Goal: Task Accomplishment & Management: Manage account settings

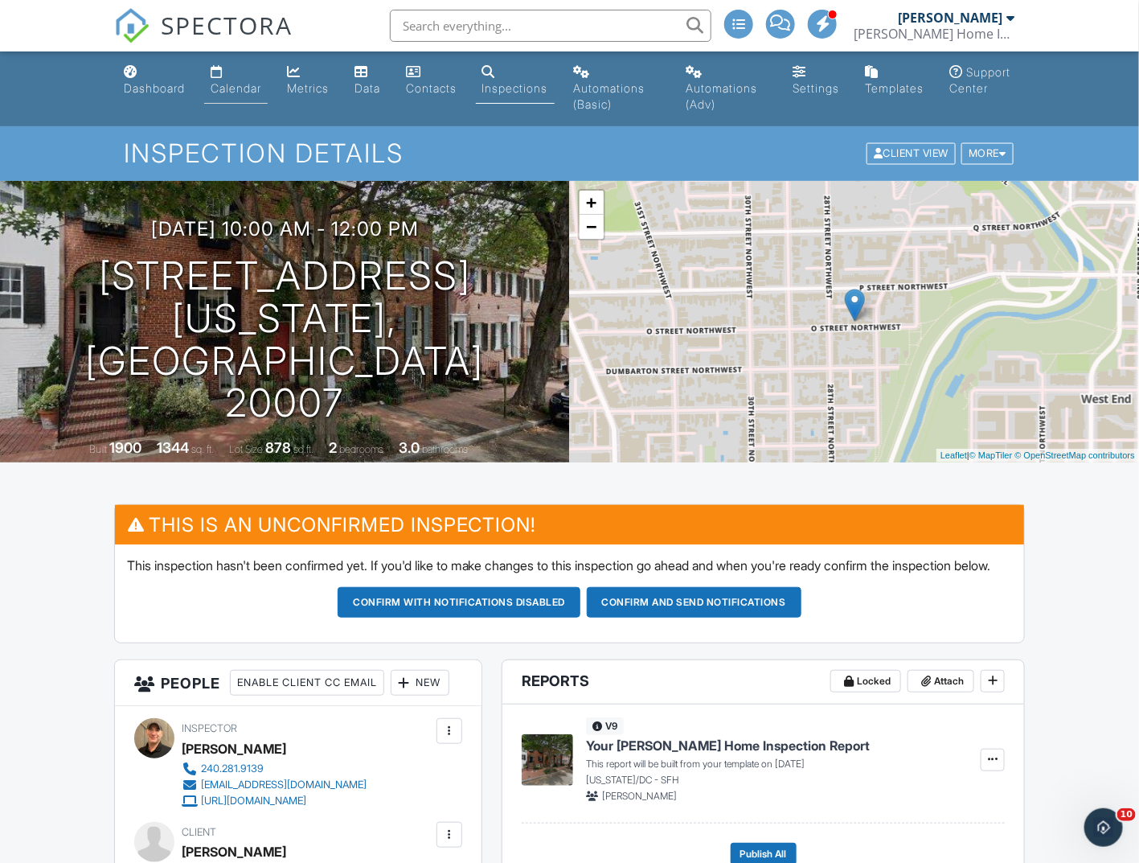
click at [228, 84] on div "Calendar" at bounding box center [236, 88] width 51 height 14
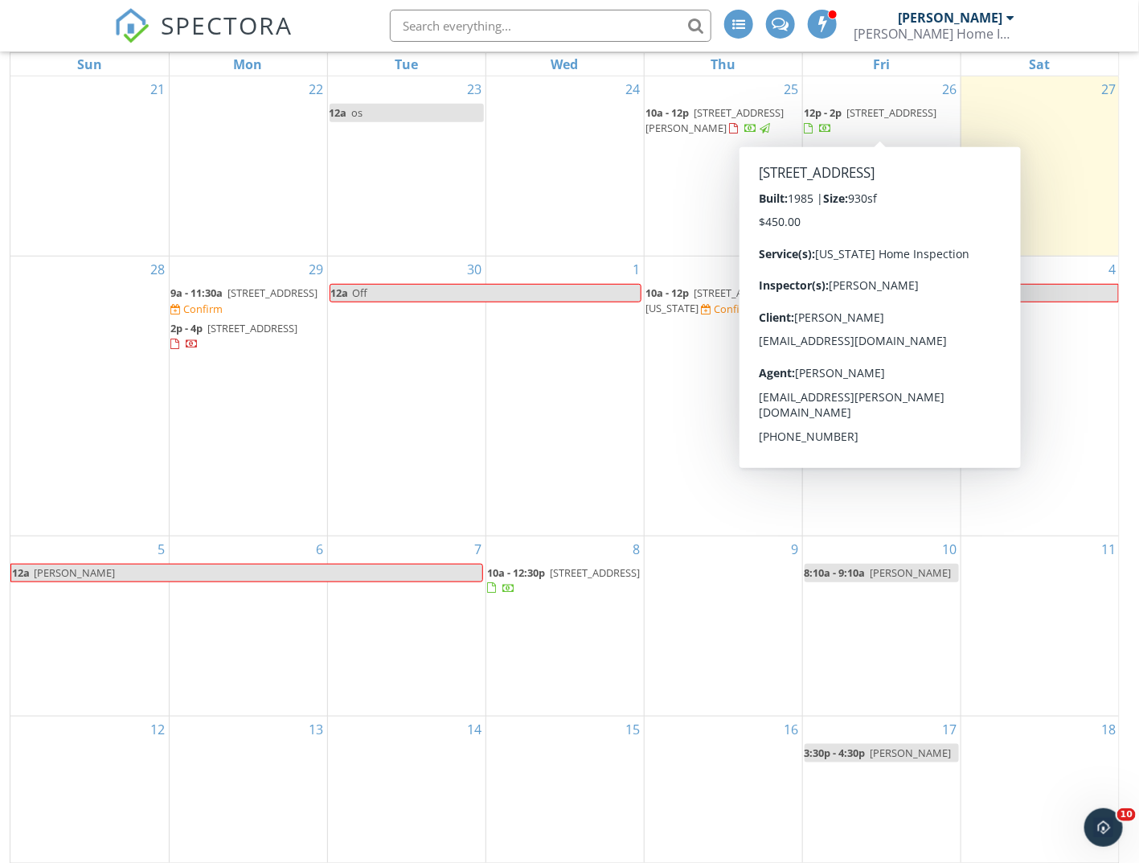
scroll to position [241, 0]
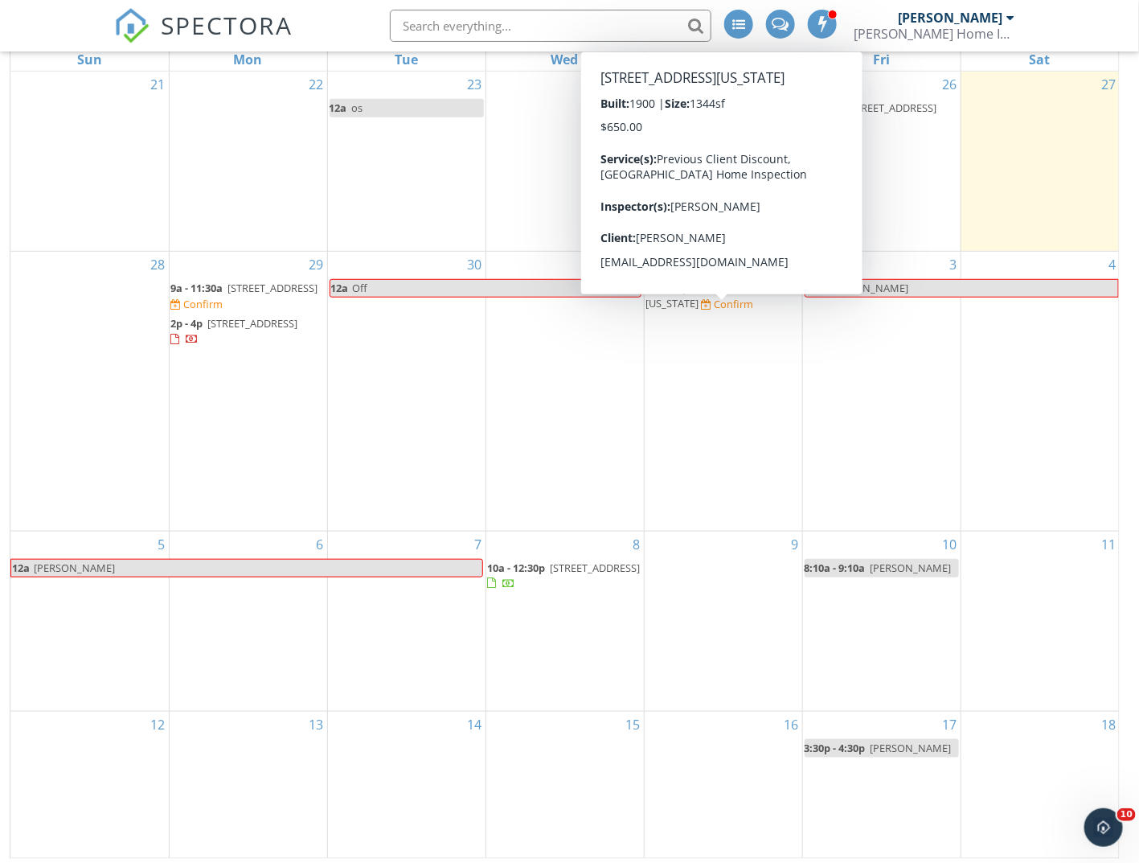
click at [709, 308] on span "2719 O St NW, Washington 20007" at bounding box center [716, 296] width 138 height 30
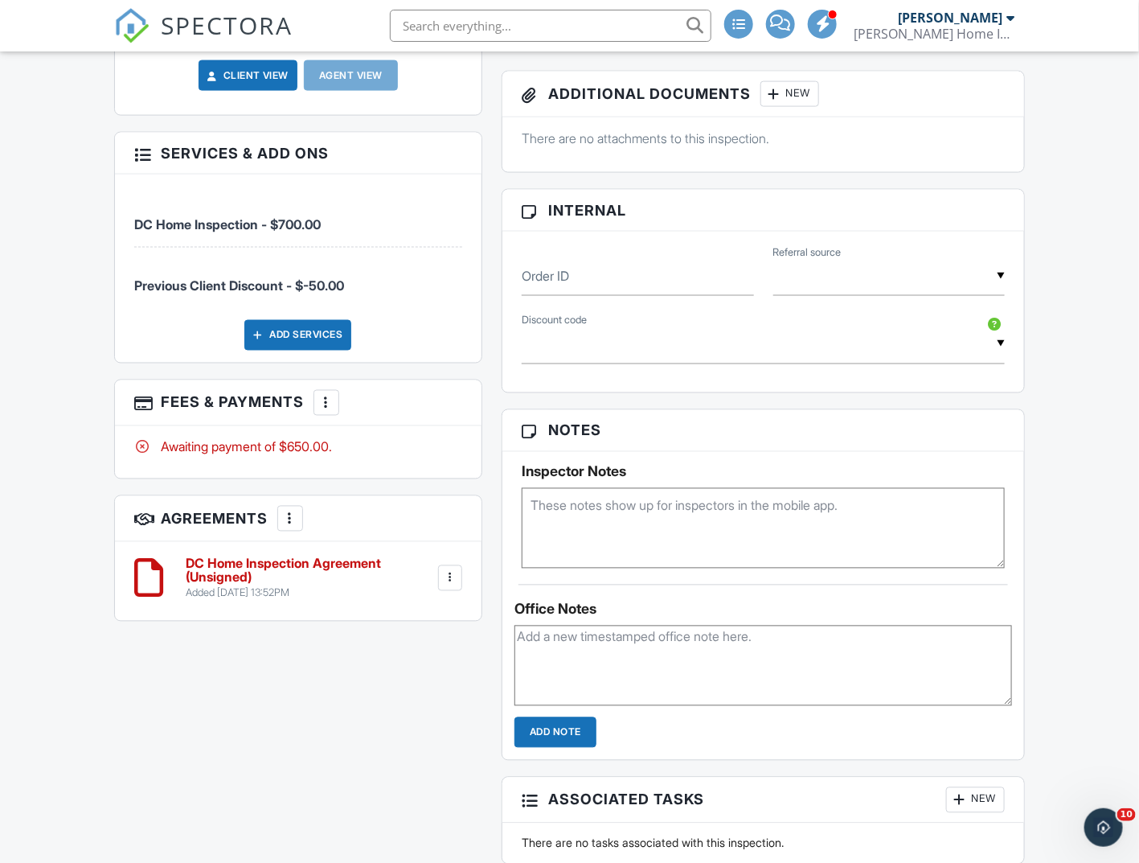
scroll to position [269, 0]
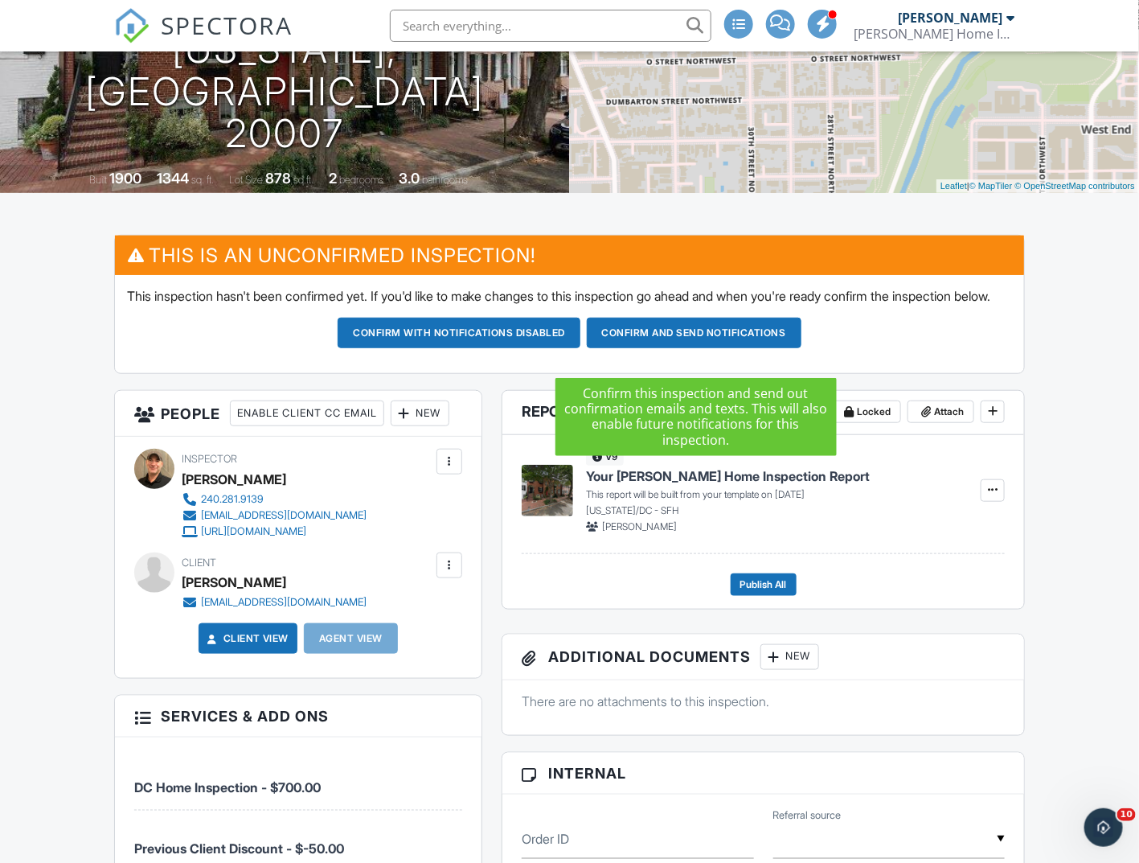
click at [735, 348] on button "Confirm and send notifications" at bounding box center [694, 333] width 215 height 31
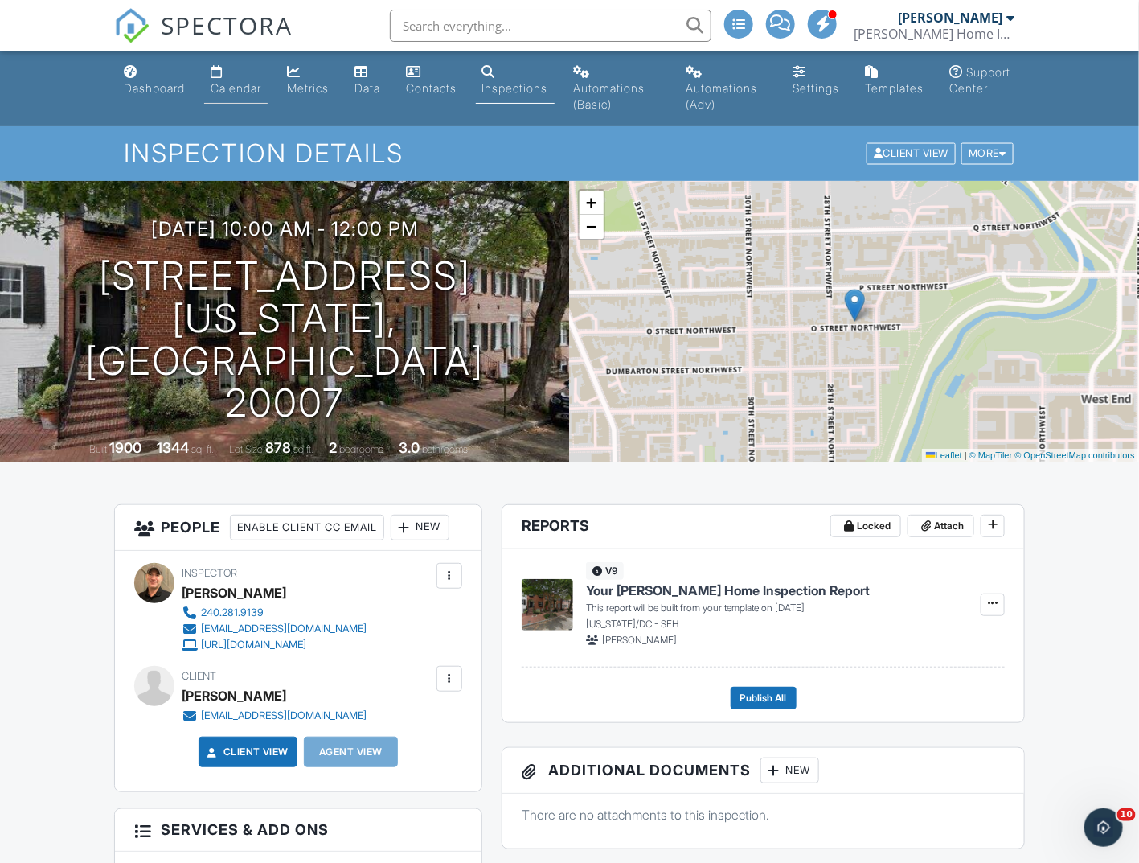
click at [238, 92] on div "Calendar" at bounding box center [236, 88] width 51 height 14
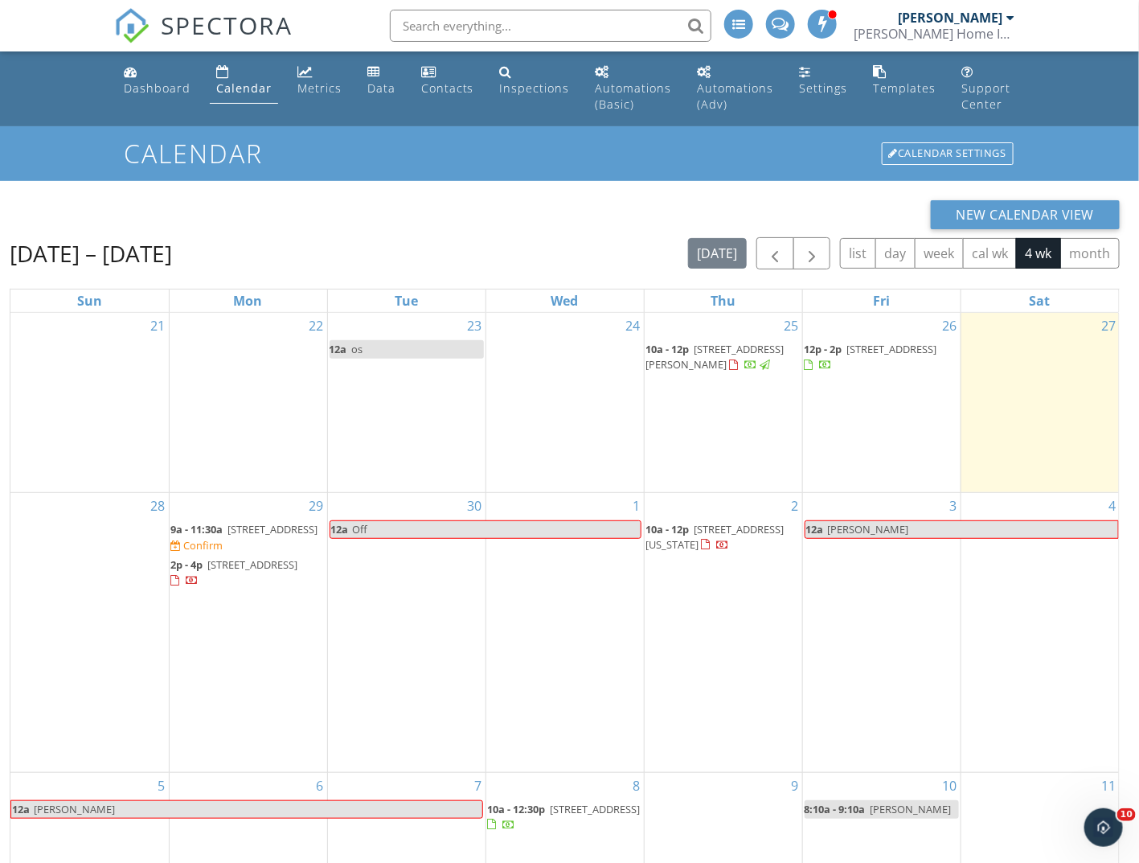
click at [249, 84] on div "Calendar" at bounding box center [243, 87] width 55 height 15
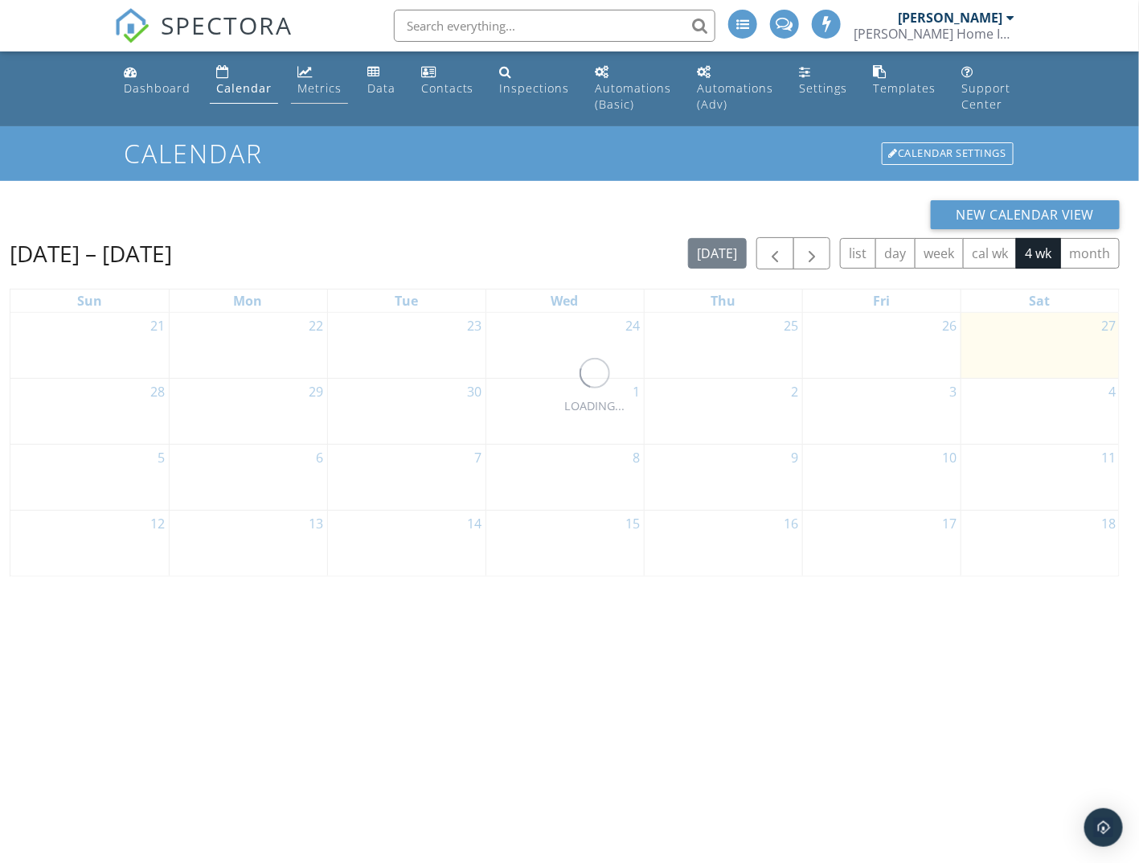
click at [343, 91] on link "Metrics" at bounding box center [319, 81] width 57 height 46
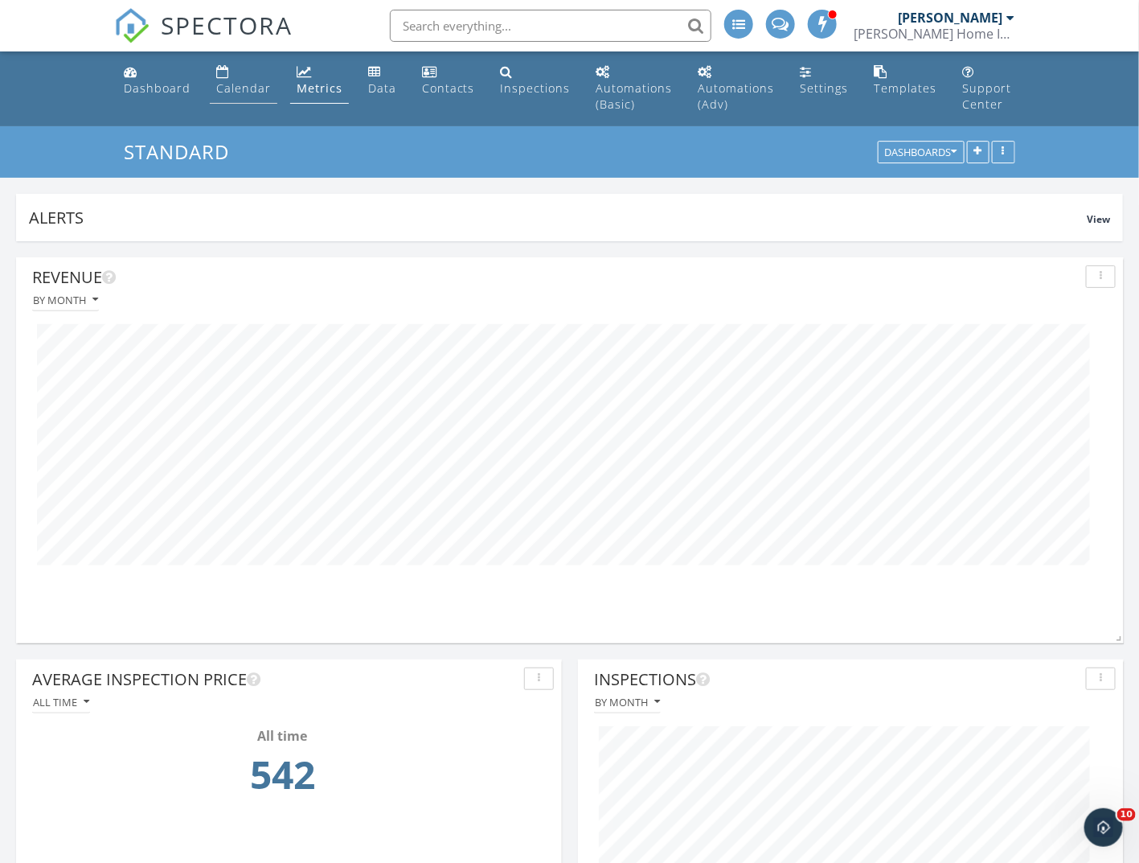
scroll to position [345, 546]
click at [240, 88] on div "Calendar" at bounding box center [243, 87] width 55 height 15
